Goal: Unclear

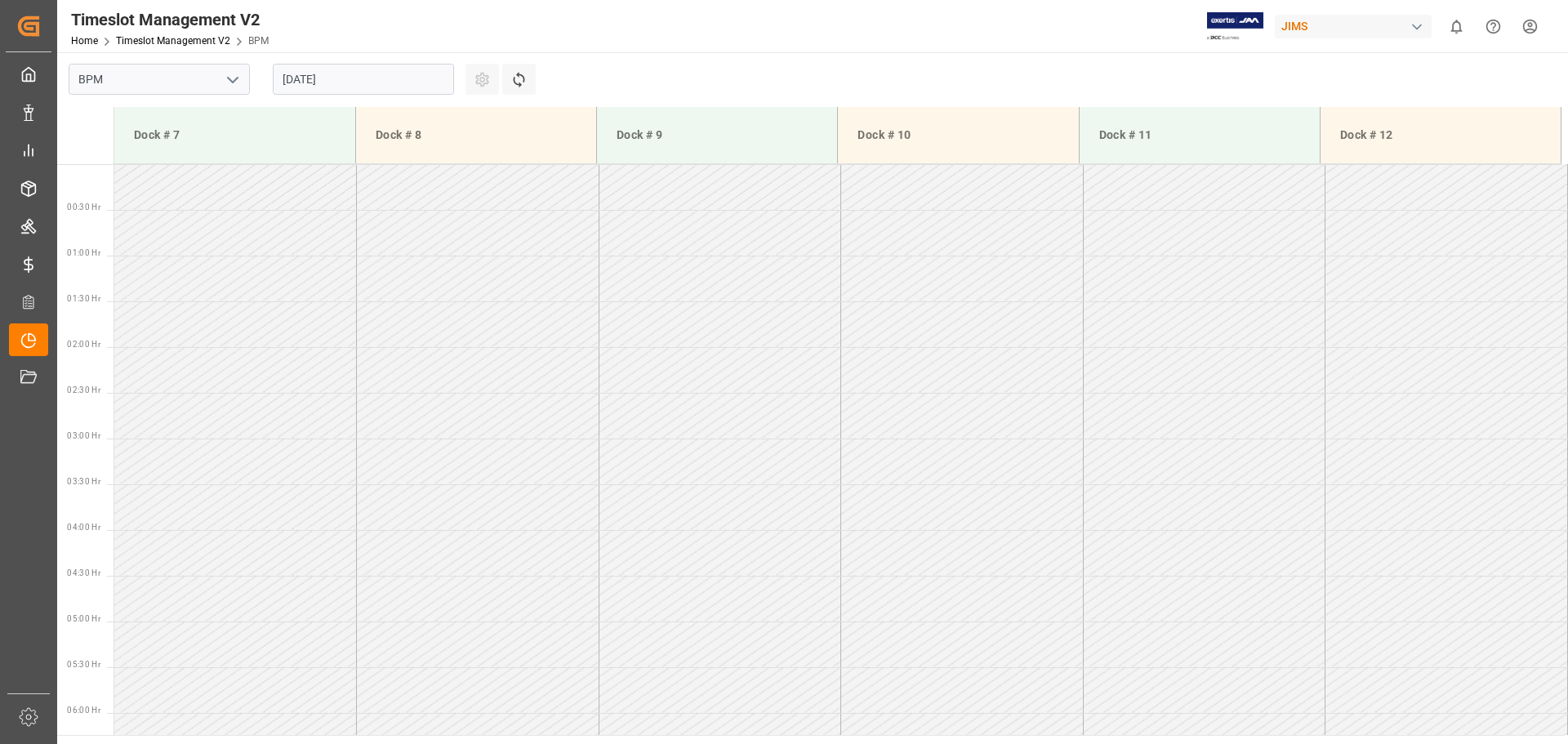
scroll to position [640, 0]
